Goal: Transaction & Acquisition: Purchase product/service

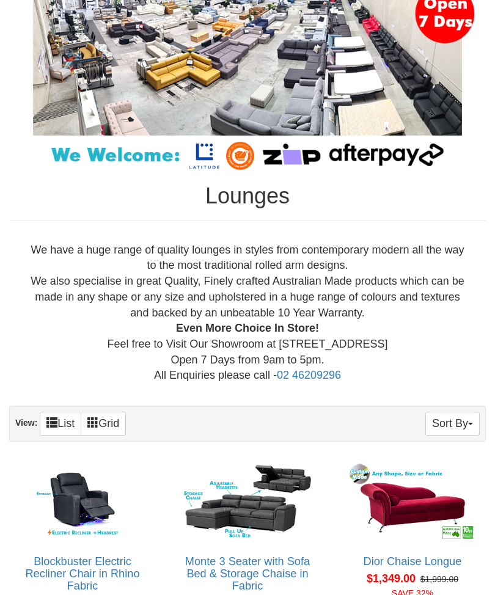
scroll to position [183, 0]
click at [470, 423] on span "button" at bounding box center [470, 424] width 5 height 2
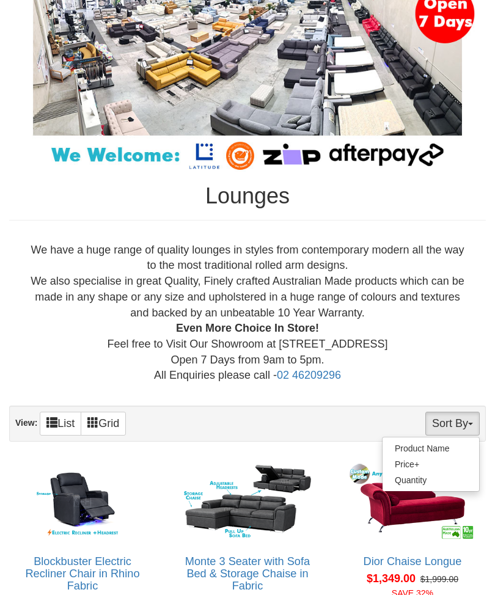
click at [452, 351] on div at bounding box center [247, 297] width 495 height 595
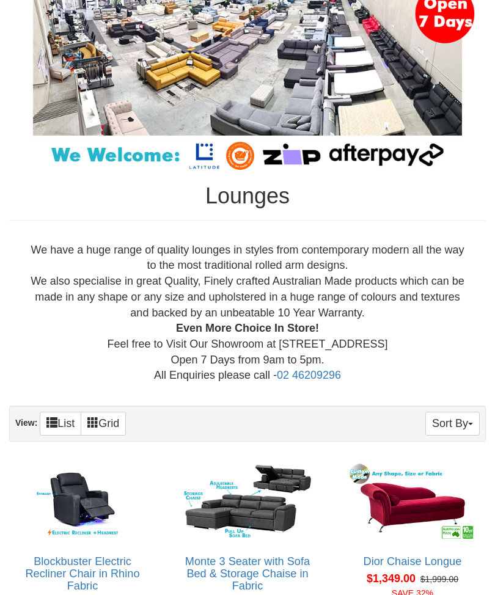
click at [68, 421] on link "List" at bounding box center [61, 424] width 42 height 24
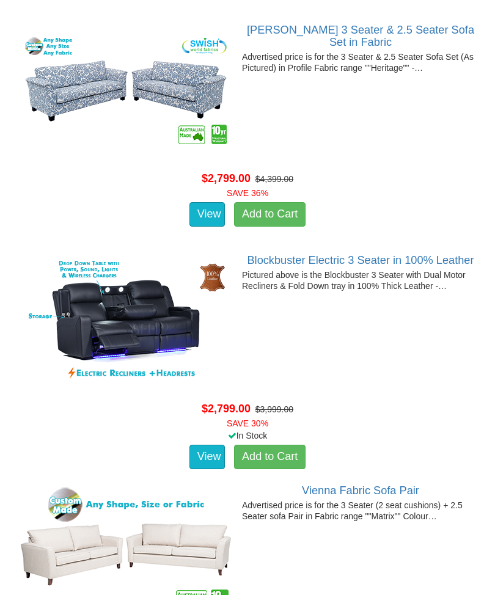
scroll to position [9148, 0]
click at [419, 374] on div at bounding box center [247, 345] width 463 height 109
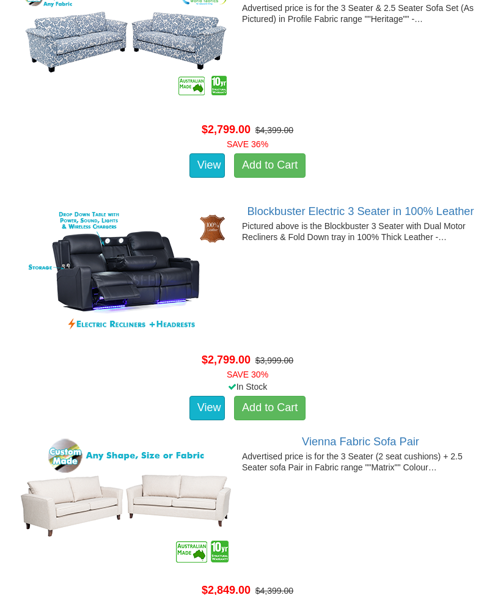
scroll to position [9197, 0]
click at [157, 266] on img at bounding box center [126, 272] width 220 height 134
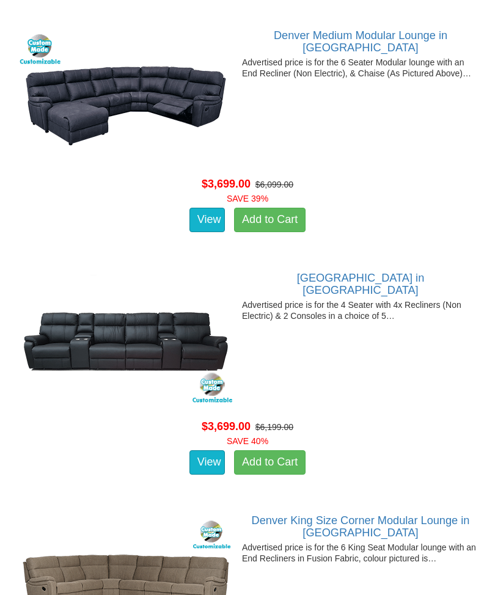
scroll to position [16144, 0]
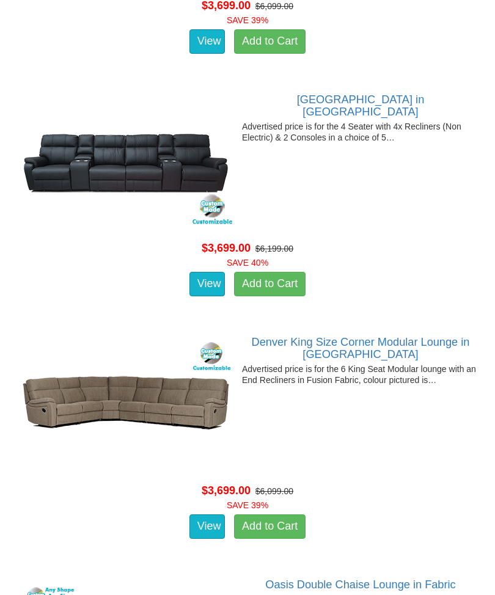
click at [414, 390] on div at bounding box center [247, 434] width 463 height 97
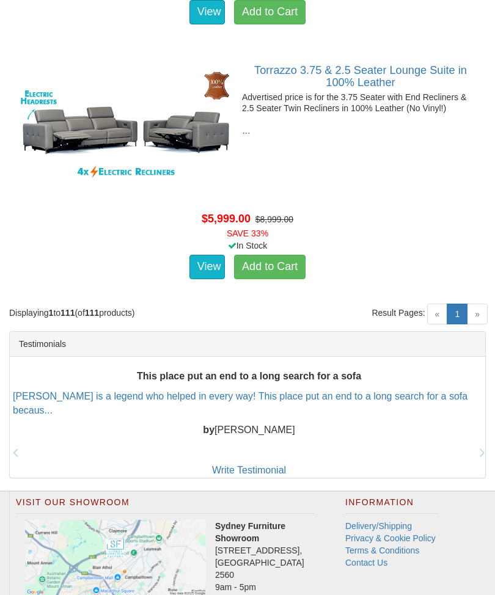
scroll to position [27266, 0]
